Goal: Information Seeking & Learning: Learn about a topic

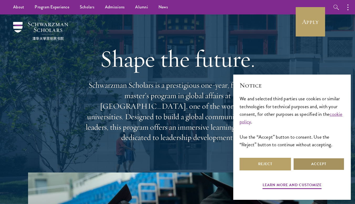
click at [311, 160] on button "Accept" at bounding box center [318, 163] width 51 height 13
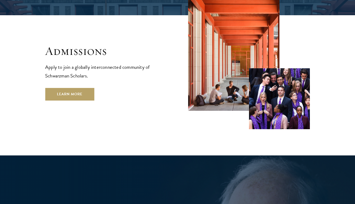
scroll to position [872, 0]
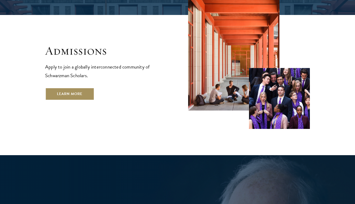
click at [75, 88] on link "Learn More" at bounding box center [69, 94] width 49 height 13
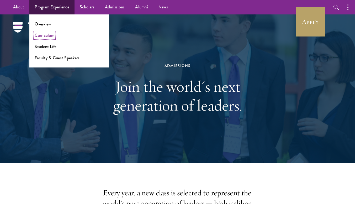
click at [51, 34] on link "Curriculum" at bounding box center [45, 35] width 20 height 6
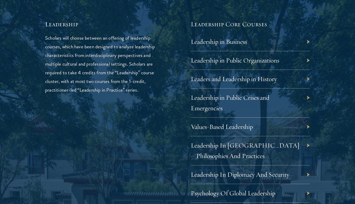
scroll to position [946, 0]
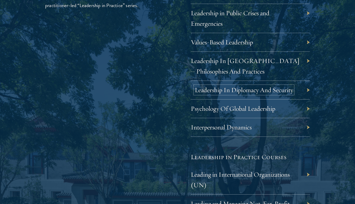
click at [230, 89] on link "Leadership In Diplomacy And Security" at bounding box center [243, 90] width 98 height 8
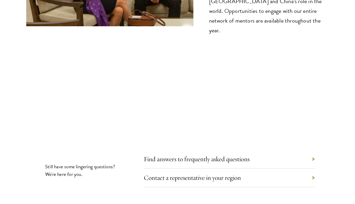
scroll to position [2800, 0]
click at [207, 154] on link "Find answers to frequently asked questions" at bounding box center [201, 158] width 106 height 8
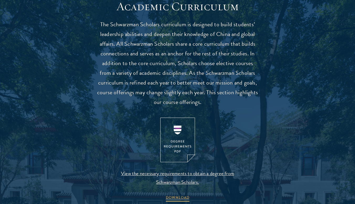
scroll to position [467, 0]
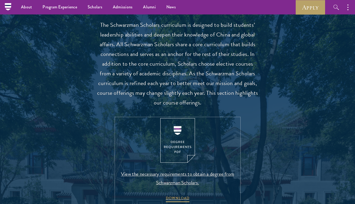
click at [173, 181] on span "View the necessary requirements to obtain a degree from Schwarzman Scholars." at bounding box center [177, 177] width 123 height 17
